Goal: Task Accomplishment & Management: Use online tool/utility

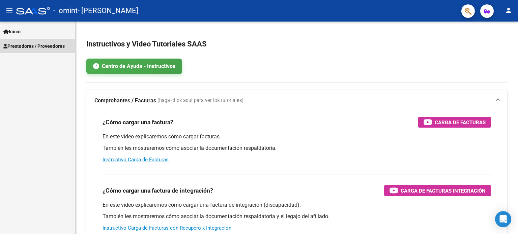
click at [19, 44] on span "Prestadores / Proveedores" at bounding box center [33, 45] width 61 height 7
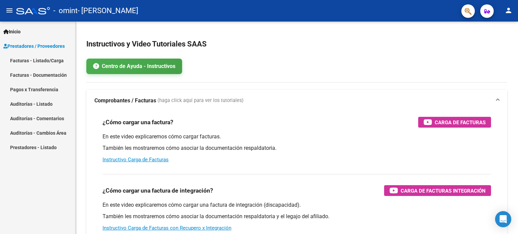
click at [23, 61] on link "Facturas - Listado/Carga" at bounding box center [37, 60] width 75 height 14
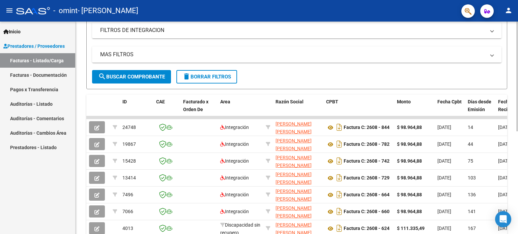
scroll to position [121, 0]
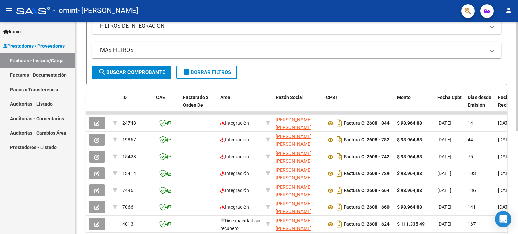
click at [511, 108] on div "Video tutorial PRESTADORES -> Listado de CPBTs Emitidos por Prestadores / Prove…" at bounding box center [298, 104] width 444 height 407
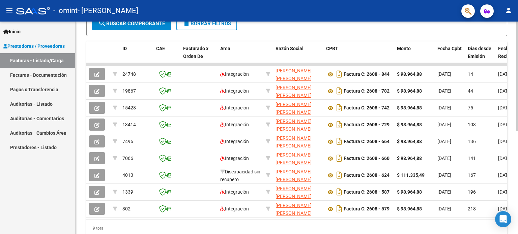
scroll to position [171, 0]
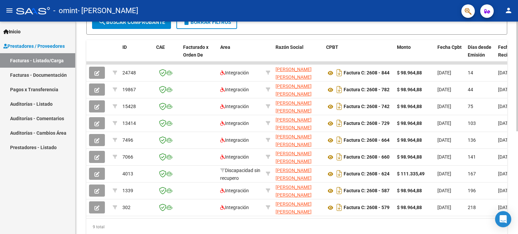
click at [516, 118] on div at bounding box center [517, 167] width 2 height 110
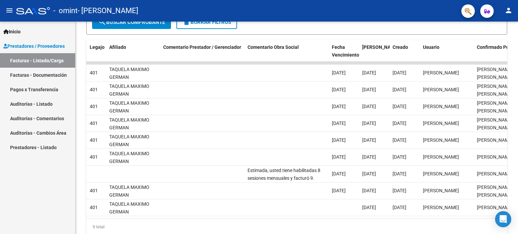
scroll to position [0, 1000]
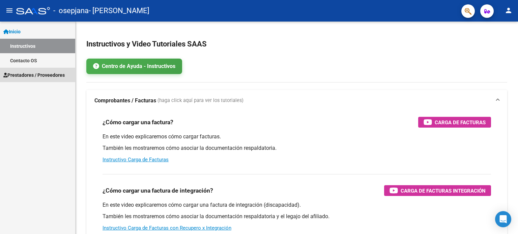
click at [41, 72] on span "Prestadores / Proveedores" at bounding box center [33, 74] width 61 height 7
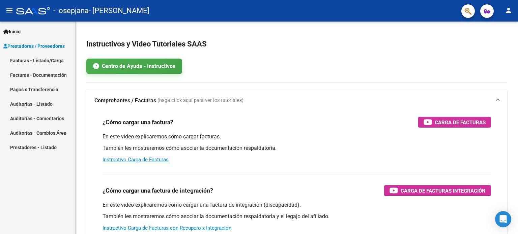
click at [45, 63] on link "Facturas - Listado/Carga" at bounding box center [37, 60] width 75 height 14
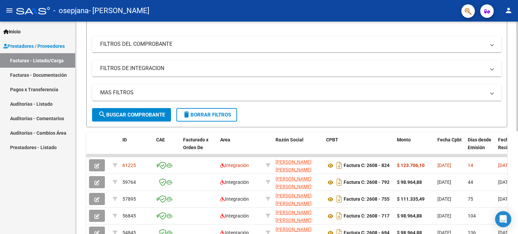
scroll to position [82, 0]
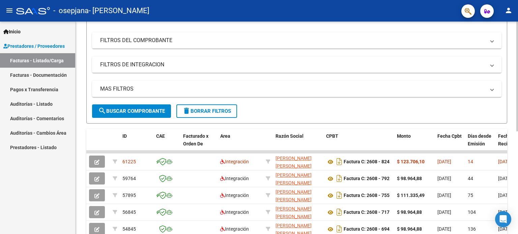
click at [516, 128] on div at bounding box center [517, 120] width 2 height 110
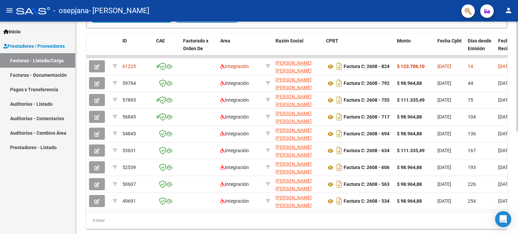
scroll to position [175, 0]
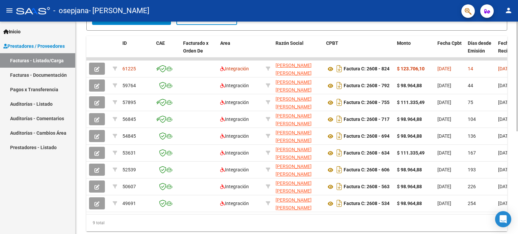
click at [517, 172] on div at bounding box center [517, 169] width 2 height 110
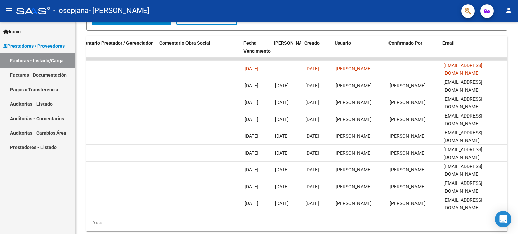
scroll to position [0, 1000]
